Goal: Information Seeking & Learning: Check status

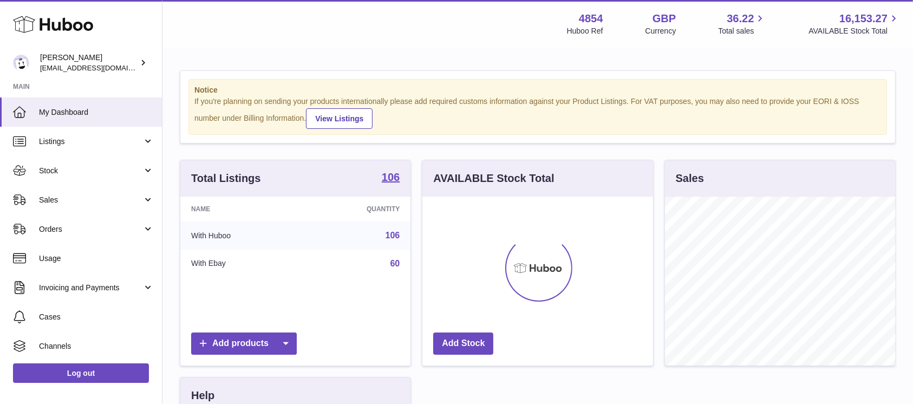
scroll to position [169, 230]
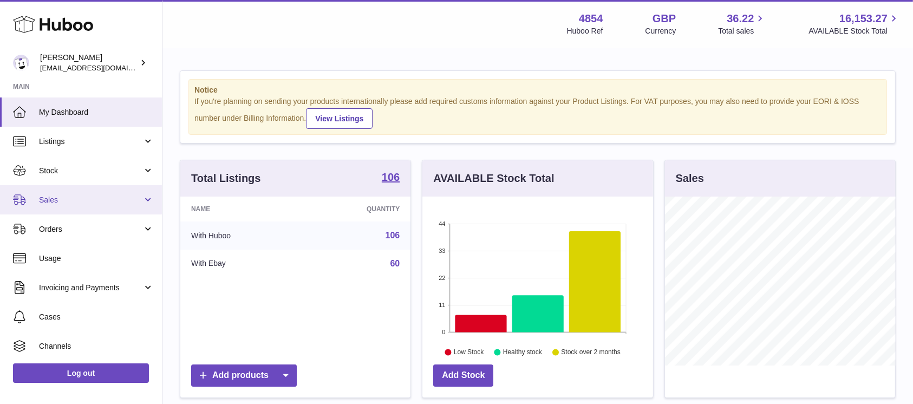
click at [127, 188] on link "Sales" at bounding box center [81, 199] width 162 height 29
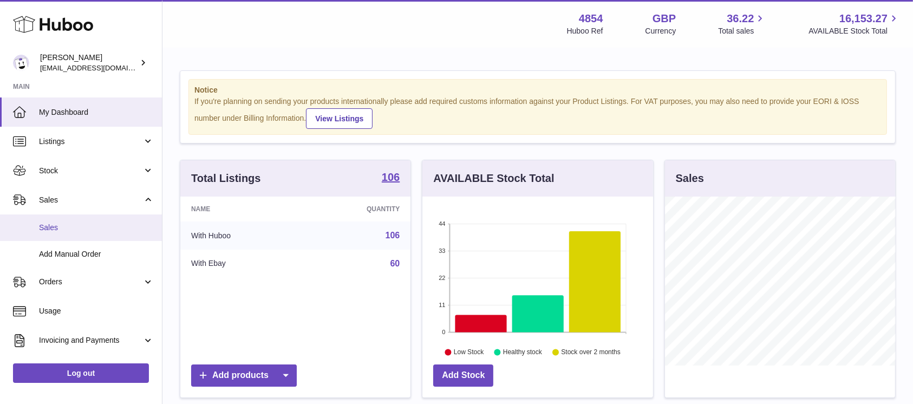
click at [112, 218] on link "Sales" at bounding box center [81, 227] width 162 height 27
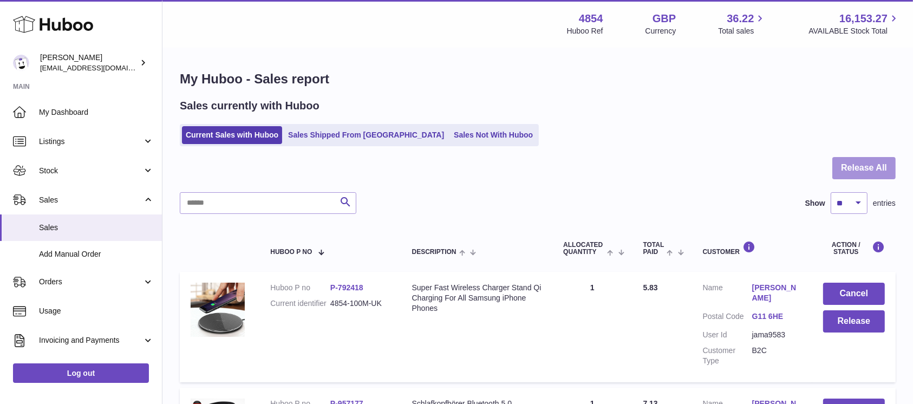
click at [866, 165] on button "Release All" at bounding box center [863, 168] width 63 height 22
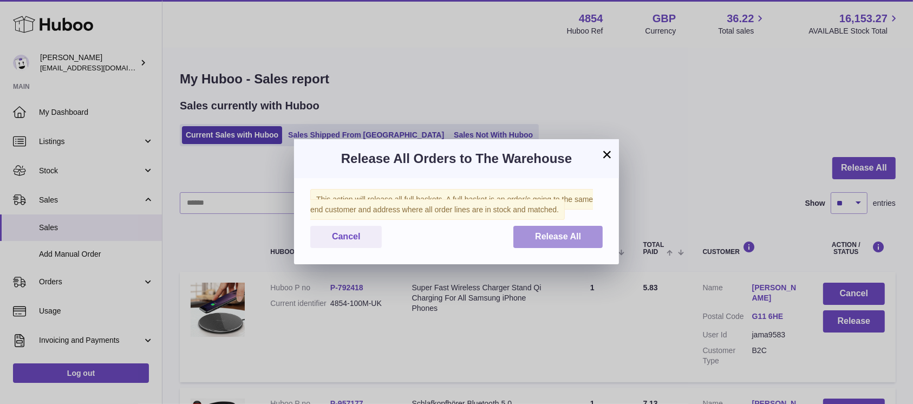
click at [554, 235] on span "Release All" at bounding box center [558, 236] width 46 height 9
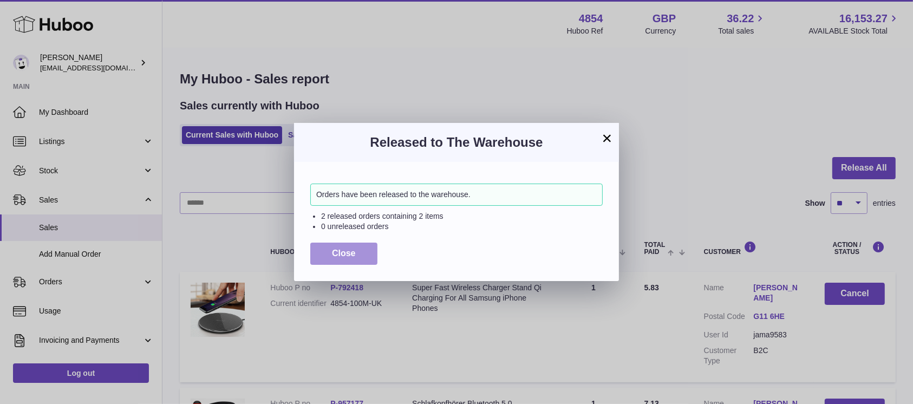
click at [356, 253] on button "Close" at bounding box center [343, 254] width 67 height 22
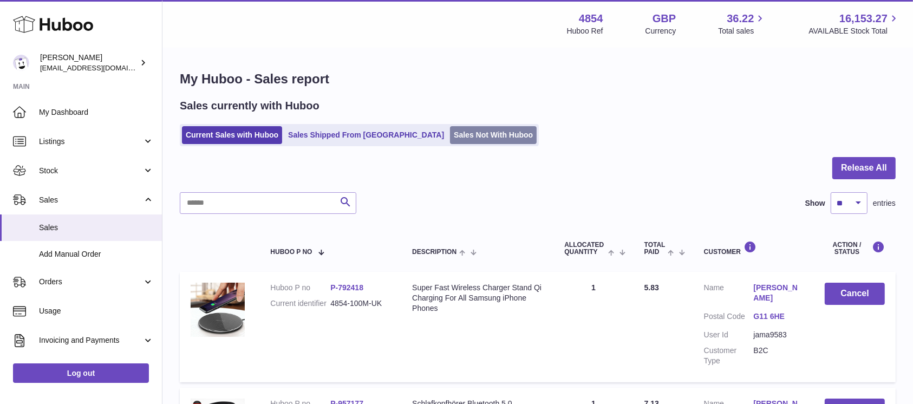
click at [459, 134] on link "Sales Not With Huboo" at bounding box center [493, 135] width 87 height 18
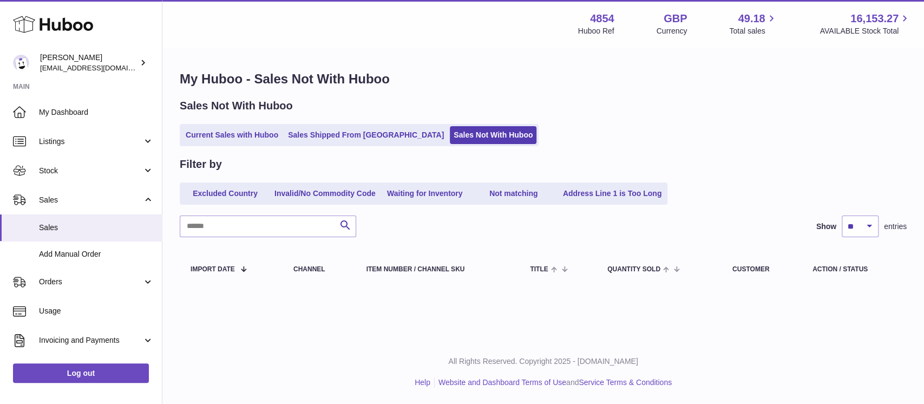
click at [282, 136] on ul "Current Sales with Huboo Sales Shipped From Huboo Sales Not With Huboo" at bounding box center [359, 135] width 359 height 22
click at [273, 136] on link "Current Sales with Huboo" at bounding box center [232, 135] width 100 height 18
